Goal: Task Accomplishment & Management: Complete application form

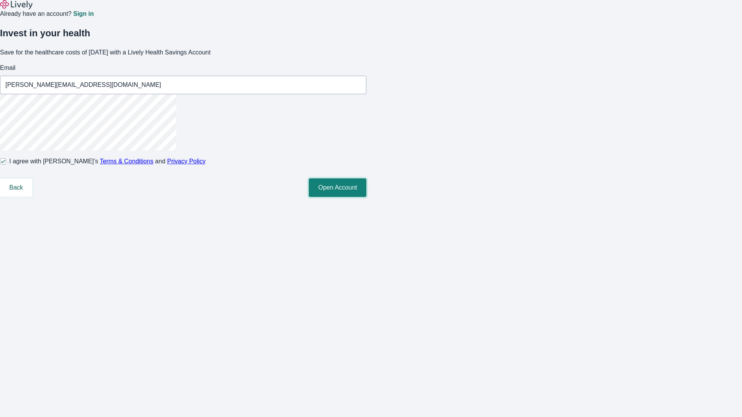
click at [366, 197] on button "Open Account" at bounding box center [338, 188] width 58 height 19
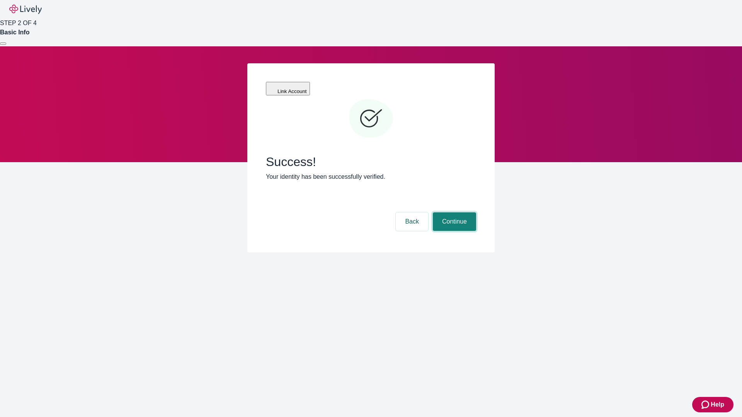
click at [453, 213] on button "Continue" at bounding box center [454, 222] width 43 height 19
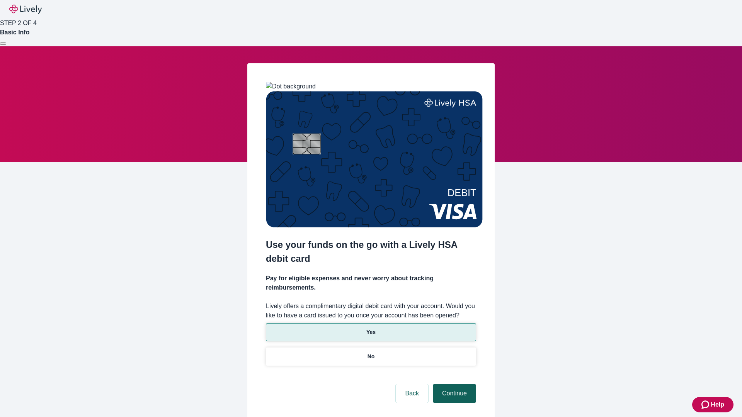
click at [371, 328] on p "Yes" at bounding box center [370, 332] width 9 height 8
click at [453, 384] on button "Continue" at bounding box center [454, 393] width 43 height 19
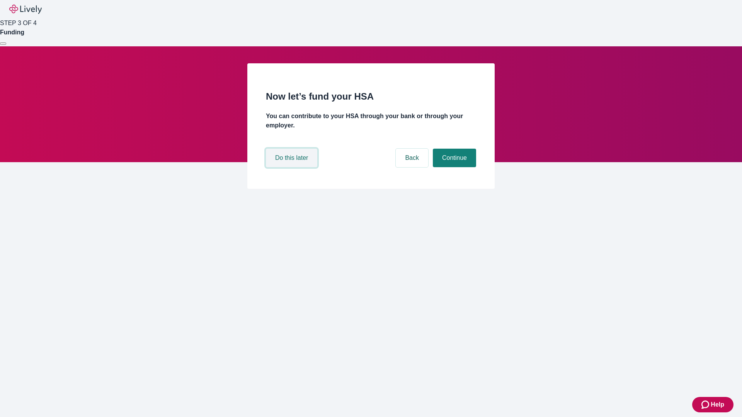
click at [292, 167] on button "Do this later" at bounding box center [291, 158] width 51 height 19
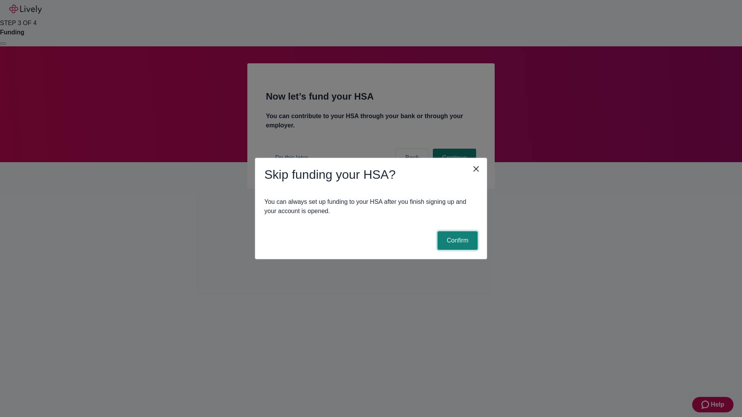
click at [456, 241] on button "Confirm" at bounding box center [457, 240] width 40 height 19
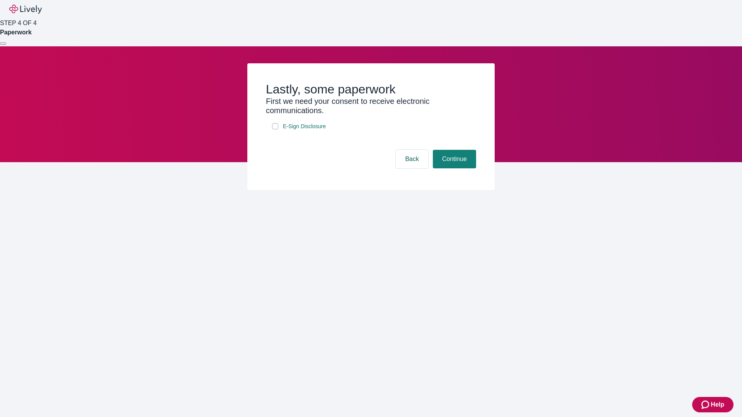
click at [275, 129] on input "E-Sign Disclosure" at bounding box center [275, 126] width 6 height 6
checkbox input "true"
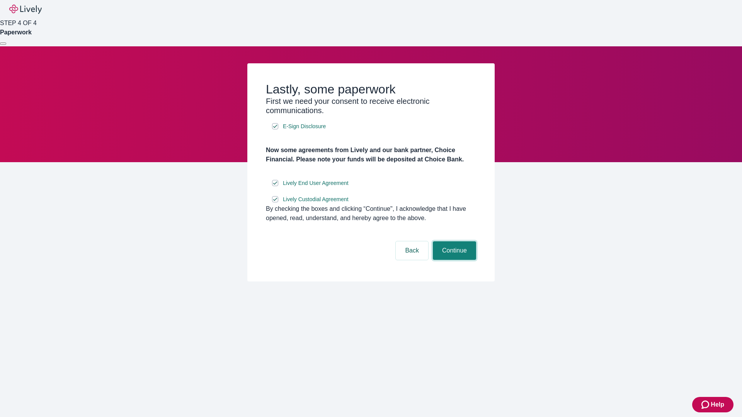
click at [453, 260] on button "Continue" at bounding box center [454, 250] width 43 height 19
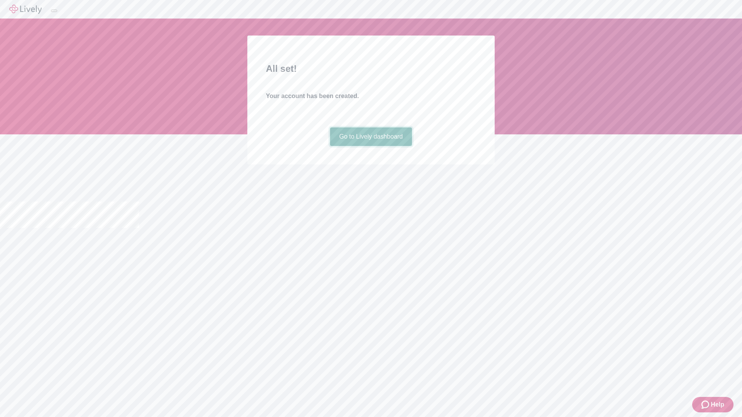
click at [371, 146] on link "Go to Lively dashboard" at bounding box center [371, 137] width 82 height 19
